Goal: Task Accomplishment & Management: Manage account settings

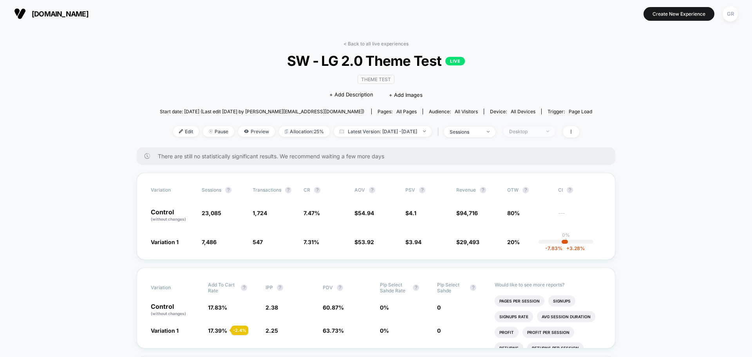
click at [541, 129] on div "Desktop" at bounding box center [524, 131] width 31 height 6
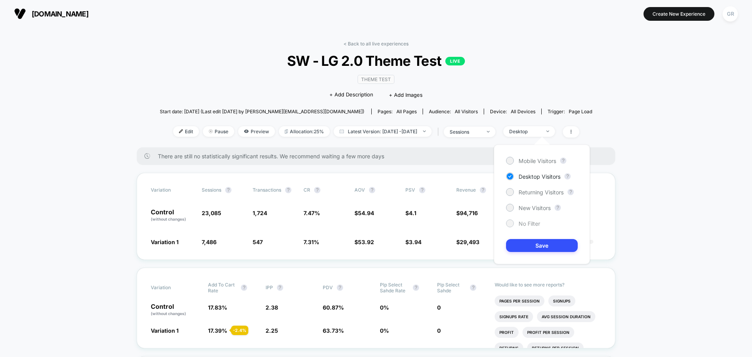
click at [523, 227] on div "No Filter" at bounding box center [523, 223] width 34 height 8
click at [518, 244] on button "Save" at bounding box center [542, 245] width 72 height 13
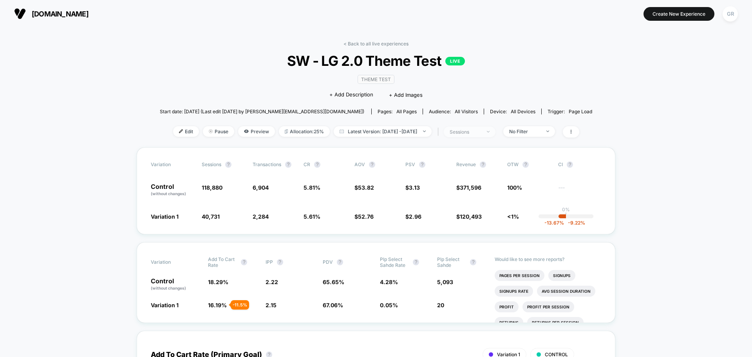
click at [465, 132] on div "sessions" at bounding box center [465, 132] width 31 height 6
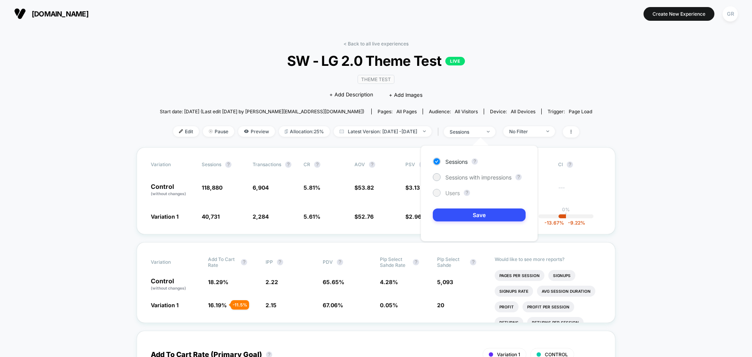
click at [436, 195] on div at bounding box center [437, 193] width 6 height 6
click at [455, 221] on div "Sessions ? Sessions with impressions ? Users ? Save" at bounding box center [479, 193] width 117 height 96
click at [455, 216] on button "Save" at bounding box center [479, 214] width 93 height 13
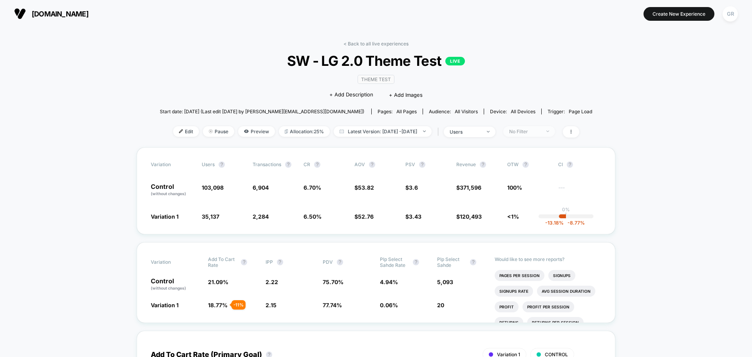
click at [541, 131] on div "No Filter" at bounding box center [524, 131] width 31 height 6
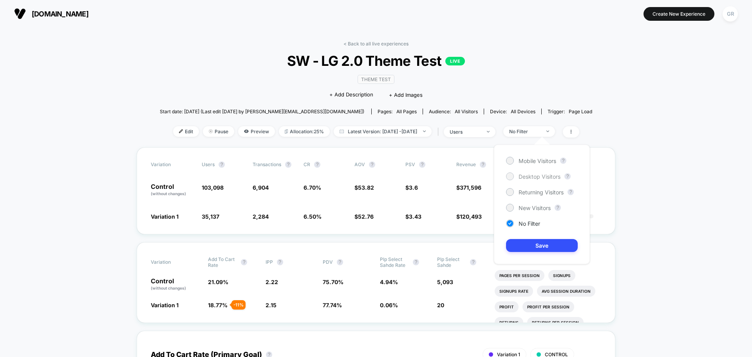
click at [523, 173] on span "Desktop Visitors" at bounding box center [540, 176] width 42 height 7
click at [540, 241] on button "Save" at bounding box center [542, 245] width 72 height 13
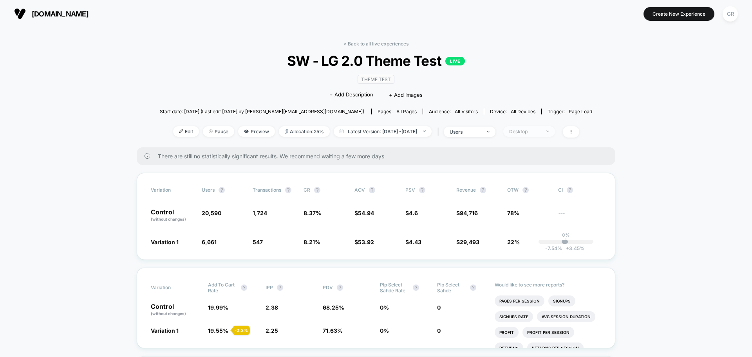
click at [541, 127] on span "Desktop" at bounding box center [529, 131] width 52 height 11
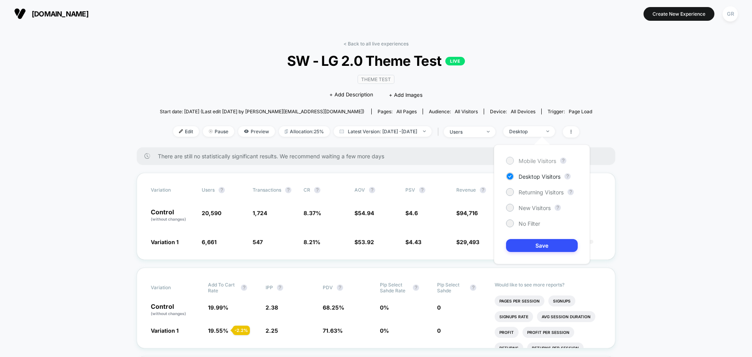
click at [517, 155] on div "Mobile Visitors ? Desktop Visitors ? Returning Visitors ? New Visitors ? No Fil…" at bounding box center [542, 204] width 96 height 119
click at [518, 162] on div "Mobile Visitors" at bounding box center [531, 161] width 50 height 8
click at [543, 249] on button "Save" at bounding box center [542, 245] width 72 height 13
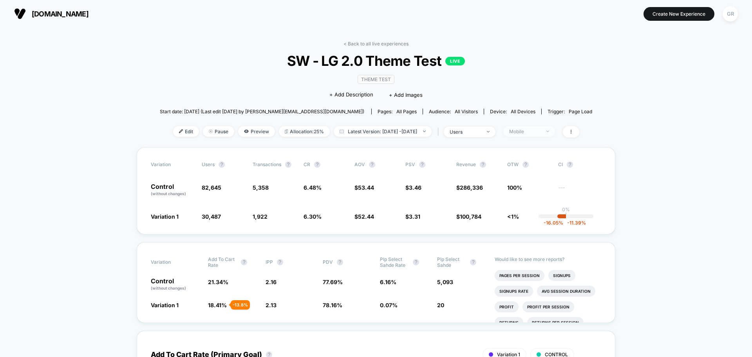
click at [555, 127] on span "Mobile" at bounding box center [529, 131] width 52 height 11
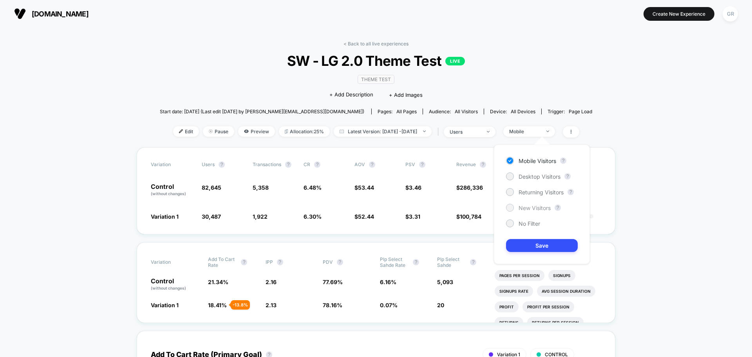
click at [518, 211] on div "New Visitors" at bounding box center [528, 208] width 45 height 8
click at [530, 244] on button "Save" at bounding box center [542, 245] width 72 height 13
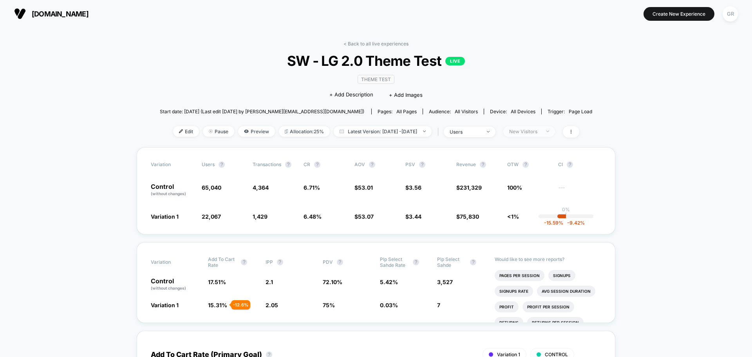
click at [541, 131] on div "New Visitors" at bounding box center [524, 131] width 31 height 6
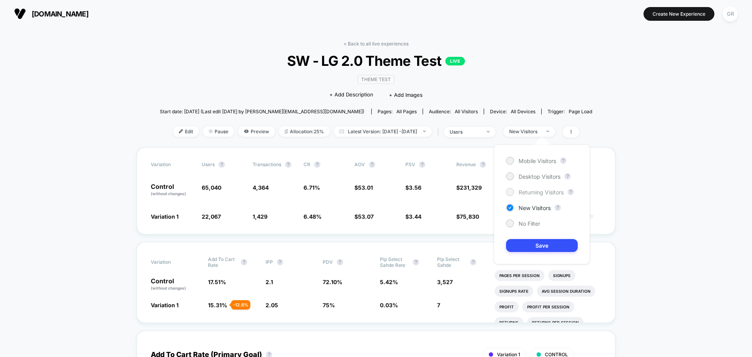
click at [521, 190] on span "Returning Visitors" at bounding box center [541, 192] width 45 height 7
click at [525, 239] on button "Save" at bounding box center [542, 245] width 72 height 13
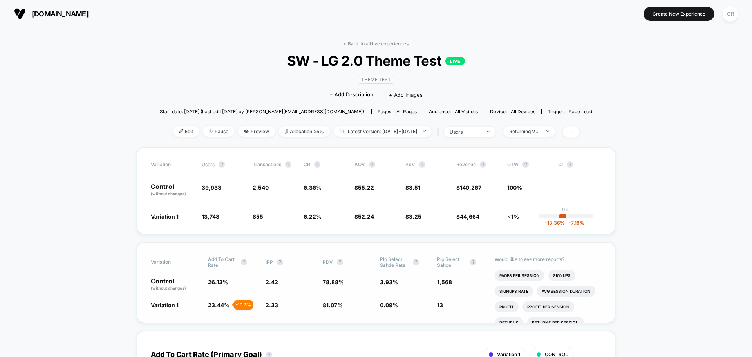
scroll to position [118, 0]
